Goal: Transaction & Acquisition: Purchase product/service

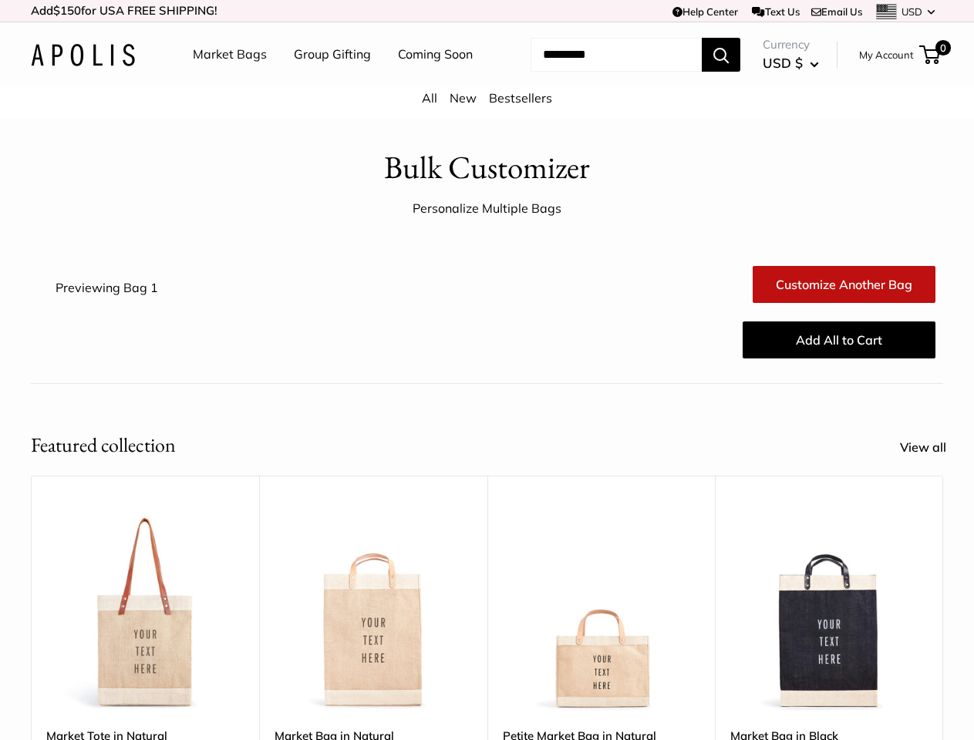
click at [487, 365] on div "Add All to Cart" at bounding box center [563, 339] width 761 height 49
click at [487, 11] on td "Help Center Text Us Email Us *** *** *** *** *** *** *** *** *** *** *** USD US…" at bounding box center [673, 11] width 540 height 22
click at [487, 79] on nav "Market Bags Group Gifting Coming Soon" at bounding box center [346, 54] width 369 height 49
click at [328, 79] on ul "Market Bags Group Gifting Coming Soon" at bounding box center [346, 54] width 307 height 49
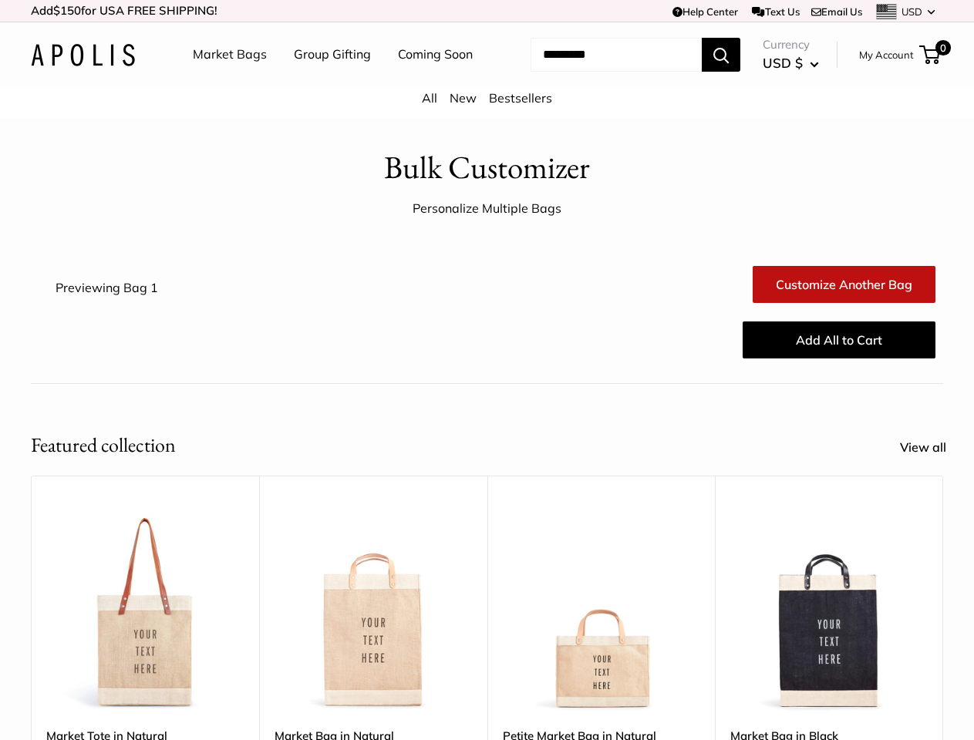
click at [598, 72] on input "Search..." at bounding box center [616, 55] width 171 height 34
click at [487, 595] on div "Upgrade: Next Day Fulfillment Customizable Text Sturdy & Spill Resistant Best S…" at bounding box center [601, 718] width 228 height 485
click at [487, 617] on div "Upgrade: Next Day Fulfillment Customizable Text Sturdy & Spill Resistant Best S…" at bounding box center [601, 718] width 228 height 485
